Goal: Task Accomplishment & Management: Use online tool/utility

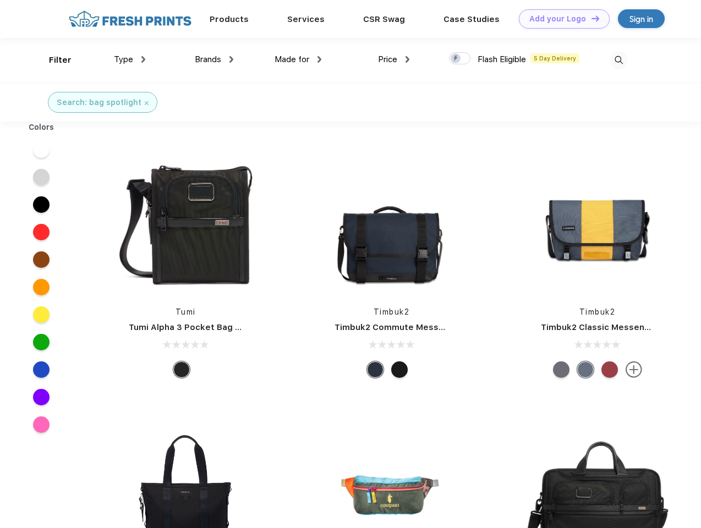
click at [560, 19] on link "Add your Logo Design Tool" at bounding box center [564, 18] width 91 height 19
click at [0, 0] on div "Design Tool" at bounding box center [0, 0] width 0 height 0
click at [590, 18] on link "Add your Logo Design Tool" at bounding box center [564, 18] width 91 height 19
click at [53, 60] on div "Filter" at bounding box center [60, 60] width 23 height 13
click at [130, 59] on span "Type" at bounding box center [123, 59] width 19 height 10
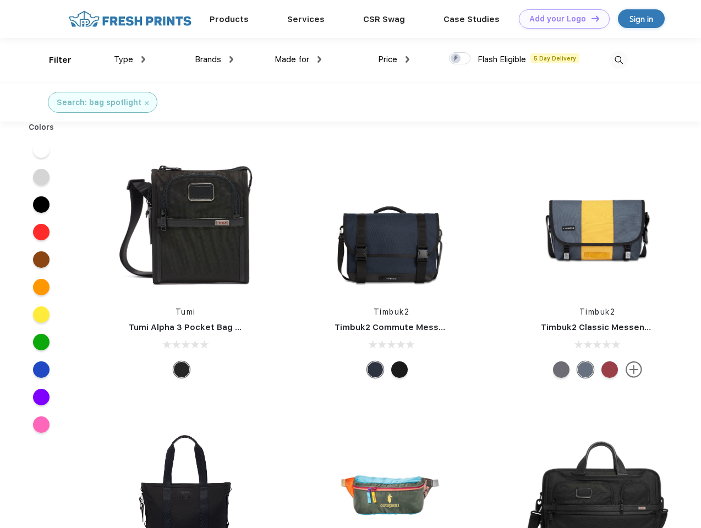
click at [214, 59] on span "Brands" at bounding box center [208, 59] width 26 height 10
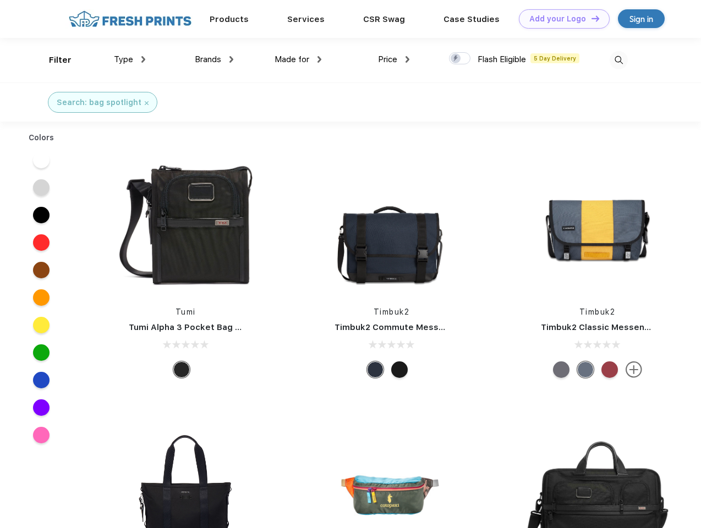
click at [298, 59] on span "Made for" at bounding box center [291, 59] width 35 height 10
click at [394, 59] on span "Price" at bounding box center [387, 59] width 19 height 10
click at [460, 59] on div at bounding box center [459, 58] width 21 height 12
click at [456, 59] on input "checkbox" at bounding box center [452, 55] width 7 height 7
click at [618, 60] on img at bounding box center [618, 60] width 18 height 18
